Goal: Task Accomplishment & Management: Use online tool/utility

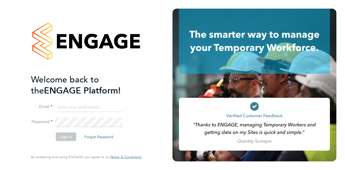
type input "[PERSON_NAME][EMAIL_ADDRESS][PERSON_NAME][PERSON_NAME][DOMAIN_NAME]"
click at [68, 138] on button "Sign In" at bounding box center [66, 136] width 20 height 9
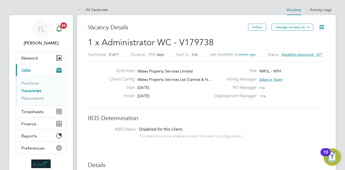
click at [300, 53] on span "Awaiting approval - 0/1" at bounding box center [302, 54] width 41 height 5
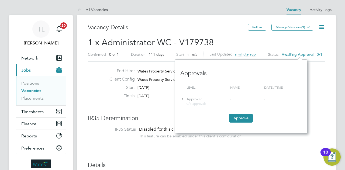
scroll to position [5, 41]
click at [242, 119] on button "Approve" at bounding box center [241, 118] width 24 height 9
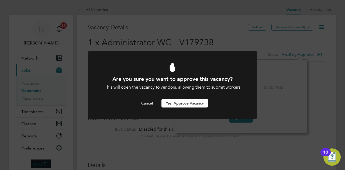
click at [203, 103] on button "Yes, Approve Vacancy" at bounding box center [184, 103] width 47 height 9
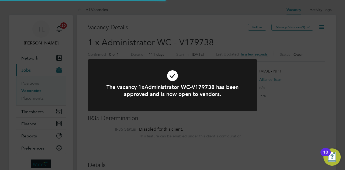
scroll to position [9, 84]
